Goal: Task Accomplishment & Management: Manage account settings

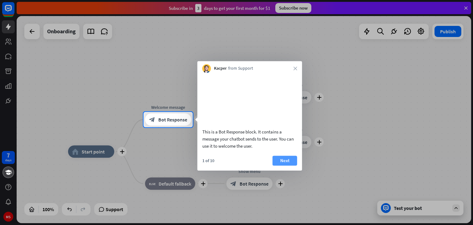
click at [285, 165] on button "Next" at bounding box center [285, 161] width 25 height 10
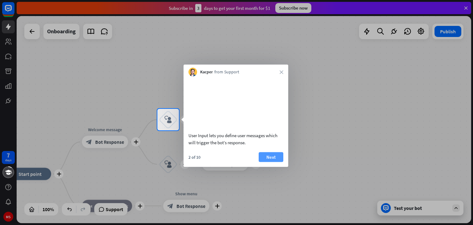
click at [278, 160] on button "Next" at bounding box center [271, 157] width 25 height 10
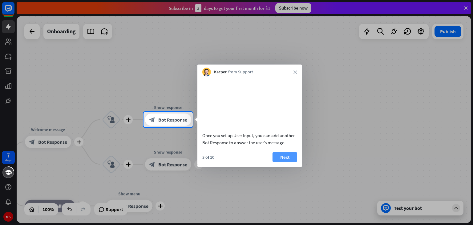
click at [288, 162] on button "Next" at bounding box center [285, 157] width 25 height 10
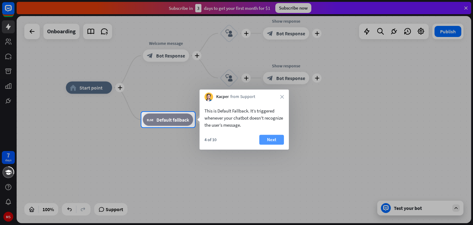
click at [275, 136] on button "Next" at bounding box center [271, 140] width 25 height 10
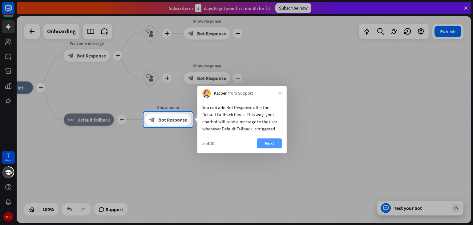
click at [276, 143] on button "Next" at bounding box center [269, 143] width 25 height 10
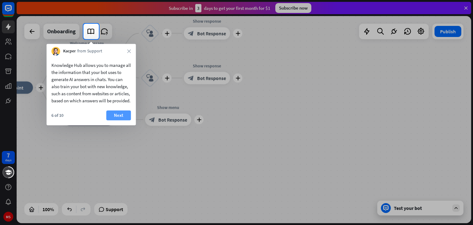
click at [123, 120] on button "Next" at bounding box center [118, 115] width 25 height 10
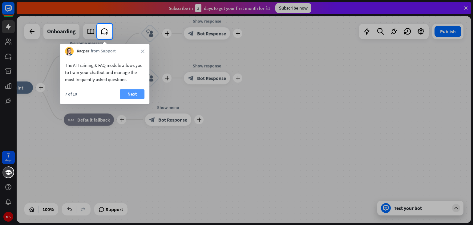
click at [132, 90] on button "Next" at bounding box center [132, 94] width 25 height 10
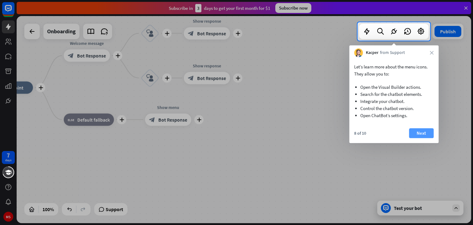
click at [421, 135] on button "Next" at bounding box center [421, 133] width 25 height 10
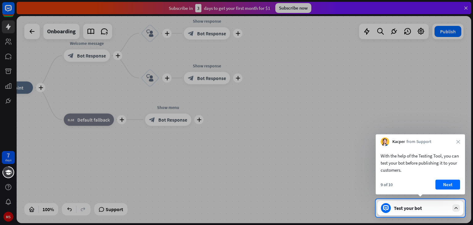
click at [459, 209] on icon at bounding box center [457, 208] width 6 height 6
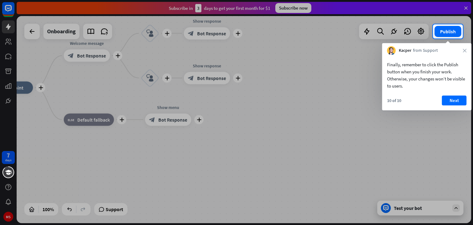
click at [453, 207] on div at bounding box center [236, 132] width 473 height 186
click at [449, 99] on button "Next" at bounding box center [454, 101] width 25 height 10
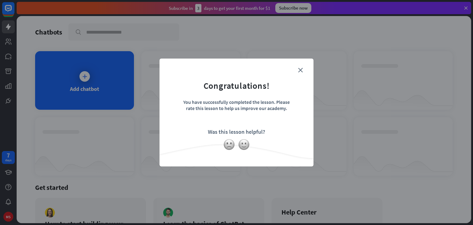
click at [303, 69] on form "Congratulations! You have successfully completed the lesson. Please rate this l…" at bounding box center [236, 103] width 139 height 74
click at [301, 71] on icon "close" at bounding box center [300, 70] width 5 height 5
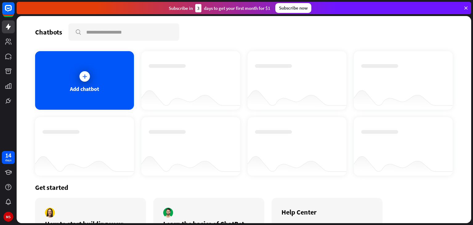
click at [98, 83] on div "Add chatbot" at bounding box center [84, 80] width 99 height 59
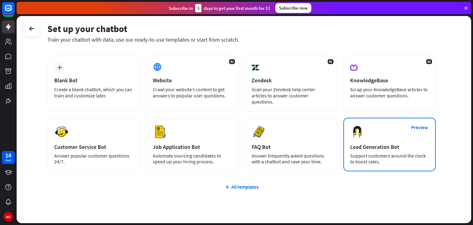
scroll to position [26, 0]
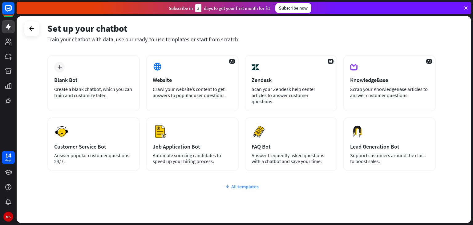
click at [245, 183] on div "All templates" at bounding box center [241, 186] width 389 height 6
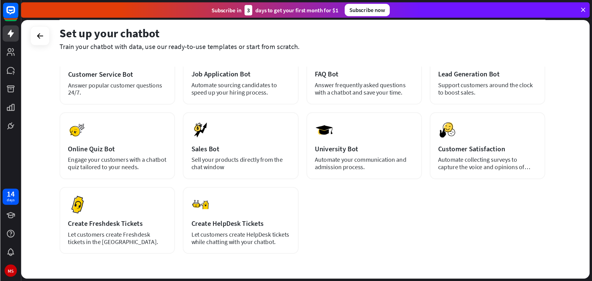
scroll to position [120, 0]
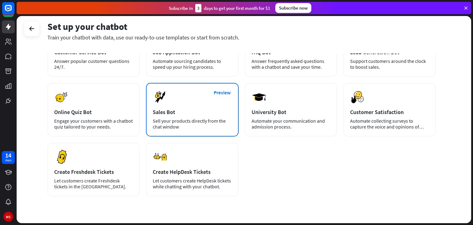
click at [203, 108] on div "Sales Bot" at bounding box center [192, 111] width 79 height 7
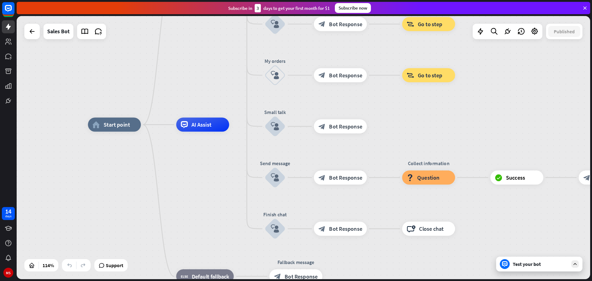
drag, startPoint x: 467, startPoint y: 0, endPoint x: 156, endPoint y: 89, distance: 323.5
click at [156, 89] on div "home_2 Start point Welcome message block_bot_response Bot Response Main menu bl…" at bounding box center [303, 147] width 573 height 263
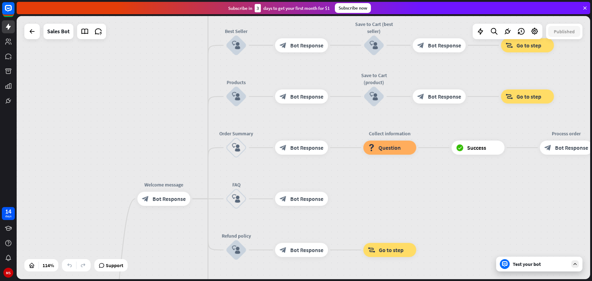
drag, startPoint x: 194, startPoint y: 73, endPoint x: 155, endPoint y: 299, distance: 229.2
click at [155, 225] on html "14 days MS close Product Help First steps Get started with ChatBot Help Center …" at bounding box center [296, 140] width 592 height 281
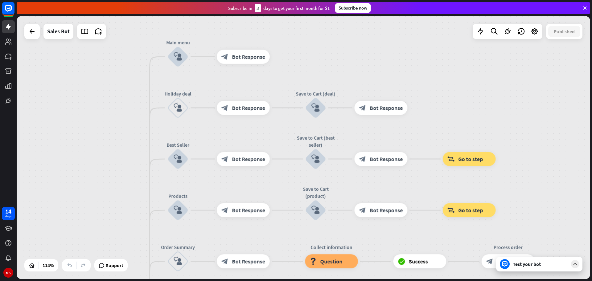
drag, startPoint x: 162, startPoint y: 130, endPoint x: 86, endPoint y: 189, distance: 96.7
click at [86, 189] on div "home_2 Start point Welcome message block_bot_response Bot Response Main menu bl…" at bounding box center [303, 147] width 573 height 263
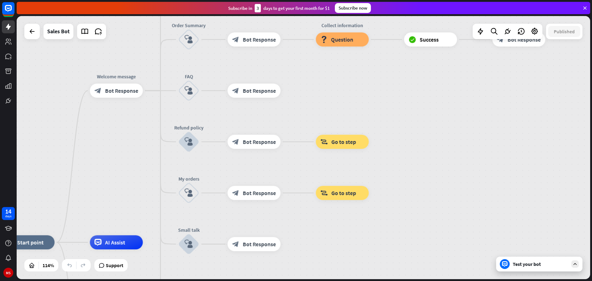
drag, startPoint x: 342, startPoint y: 252, endPoint x: 376, endPoint y: 70, distance: 185.2
click at [376, 70] on div "home_2 Start point Welcome message block_bot_response Bot Response Main menu bl…" at bounding box center [303, 147] width 573 height 263
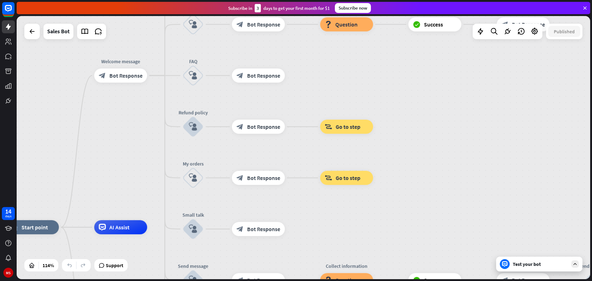
click at [473, 225] on div at bounding box center [574, 263] width 7 height 7
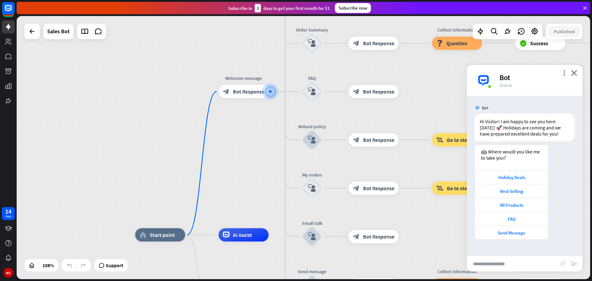
drag, startPoint x: 425, startPoint y: 169, endPoint x: 456, endPoint y: 112, distance: 65.6
click at [456, 112] on div "home_2 Start point Welcome message block_bot_response Bot Response Main menu bl…" at bounding box center [303, 147] width 573 height 263
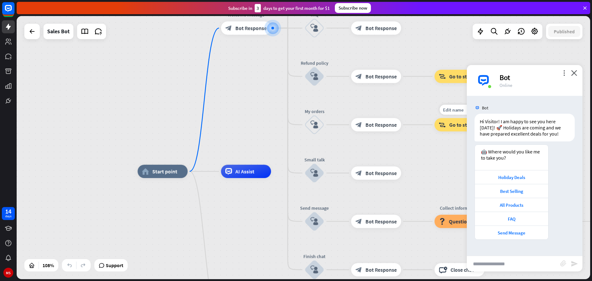
drag, startPoint x: 421, startPoint y: 201, endPoint x: 424, endPoint y: 135, distance: 65.4
click at [434, 131] on div "Edit name more_horiz block_goto Go to step" at bounding box center [459, 124] width 50 height 13
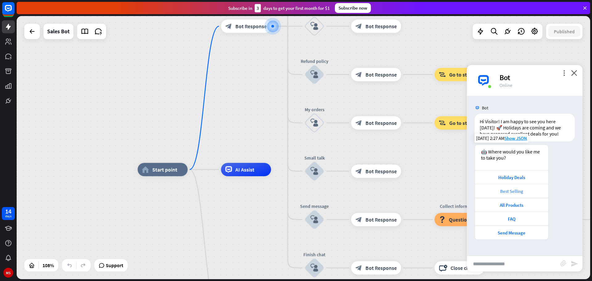
click at [473, 193] on div "Best Selling" at bounding box center [511, 191] width 67 height 6
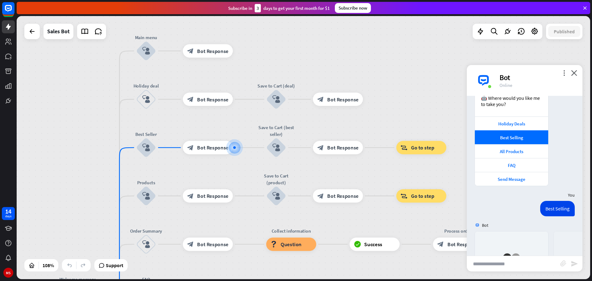
scroll to position [146, 0]
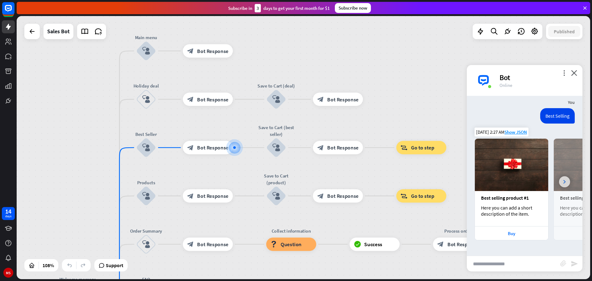
click at [473, 179] on div at bounding box center [564, 181] width 11 height 11
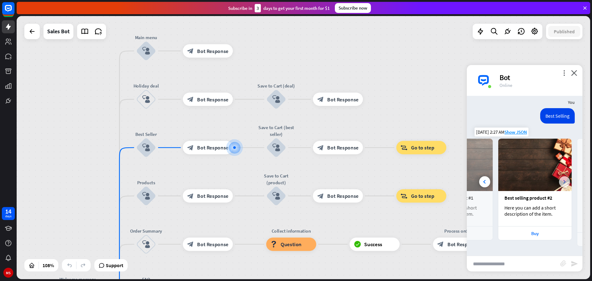
scroll to position [0, 69]
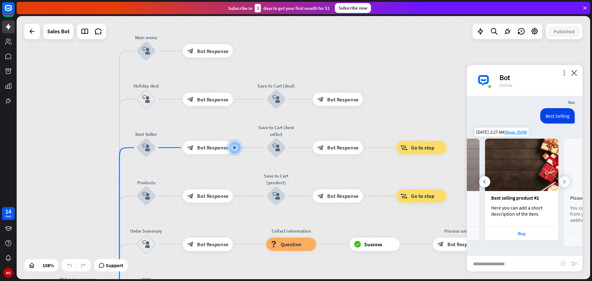
click at [473, 179] on div at bounding box center [564, 181] width 11 height 11
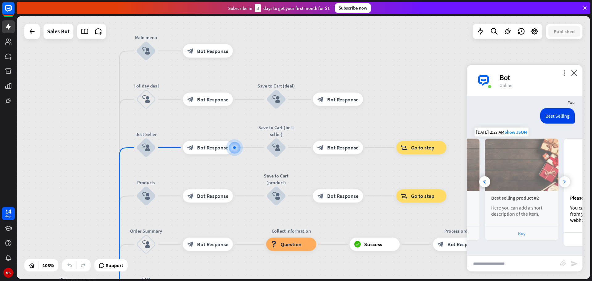
scroll to position [0, 137]
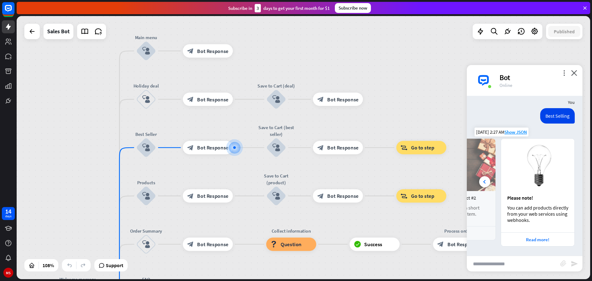
click at [473, 179] on img at bounding box center [537, 165] width 73 height 52
click at [473, 185] on div at bounding box center [484, 181] width 11 height 11
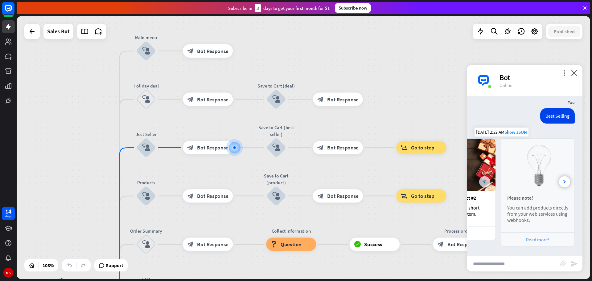
scroll to position [0, 69]
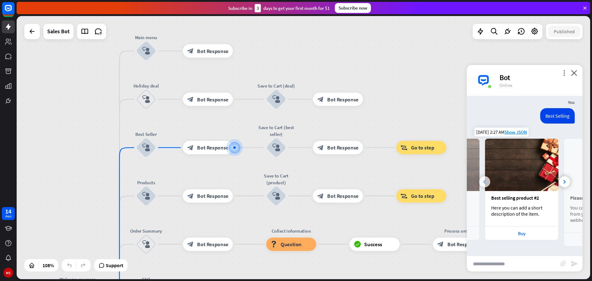
click at [473, 185] on div at bounding box center [484, 181] width 11 height 11
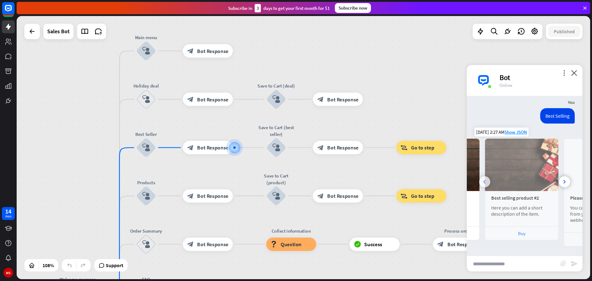
scroll to position [0, 0]
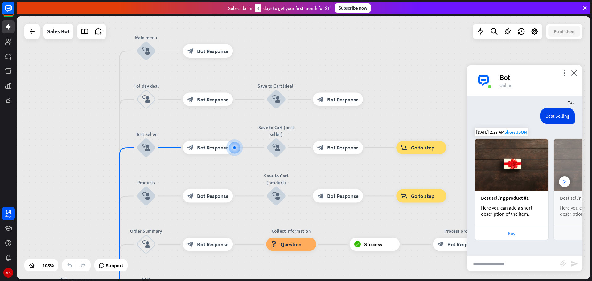
click at [473, 225] on div "Buy" at bounding box center [510, 233] width 73 height 14
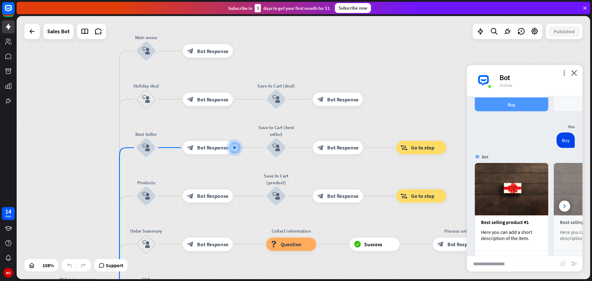
scroll to position [299, 0]
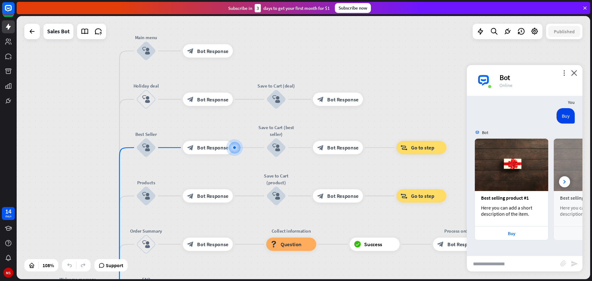
click at [426, 70] on div "home_2 Start point Welcome message block_bot_response Bot Response Main menu bl…" at bounding box center [303, 147] width 573 height 263
click at [355, 8] on div "Subscribe now" at bounding box center [353, 8] width 36 height 10
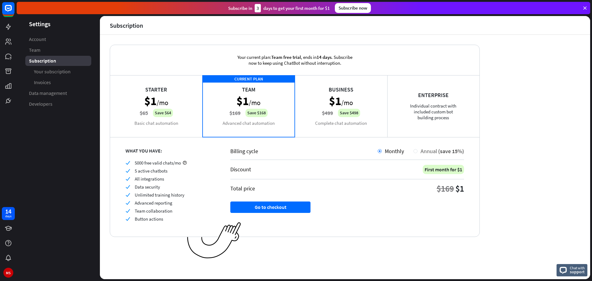
click at [420, 152] on div "Annual (save 15%)" at bounding box center [440, 151] width 47 height 7
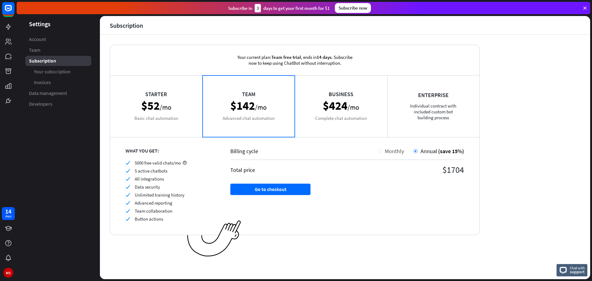
click at [391, 151] on span "Monthly" at bounding box center [394, 151] width 19 height 7
